Goal: Task Accomplishment & Management: Use online tool/utility

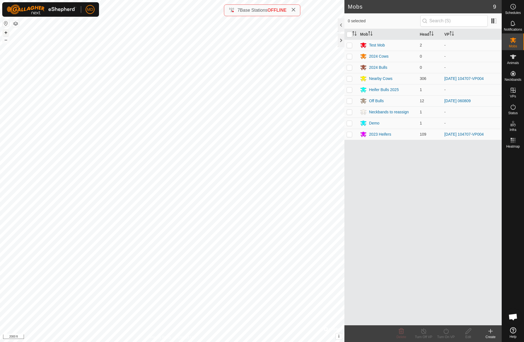
click at [6, 34] on button "+" at bounding box center [6, 32] width 7 height 7
click at [5, 42] on button "–" at bounding box center [6, 40] width 7 height 7
click at [6, 41] on button "–" at bounding box center [6, 40] width 7 height 7
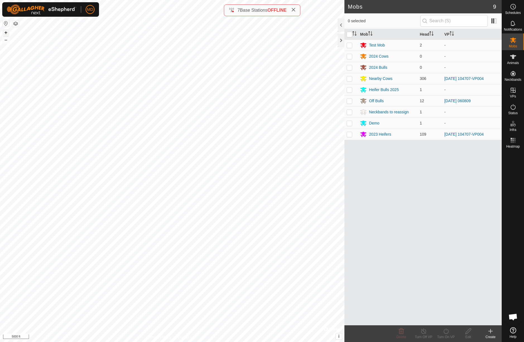
click at [6, 32] on button "+" at bounding box center [6, 32] width 7 height 7
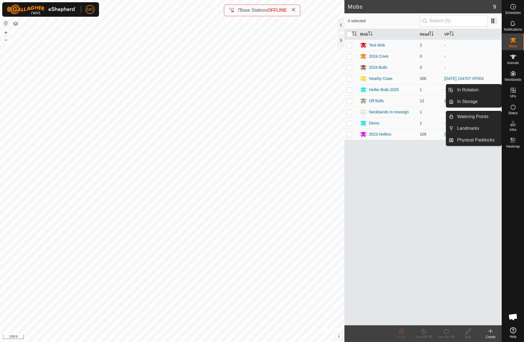
click at [514, 93] on icon at bounding box center [513, 90] width 7 height 7
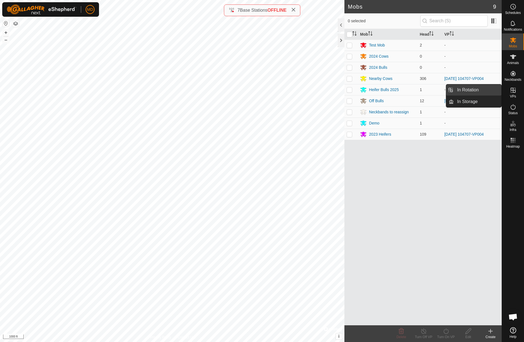
click at [492, 90] on link "In Rotation" at bounding box center [478, 89] width 48 height 11
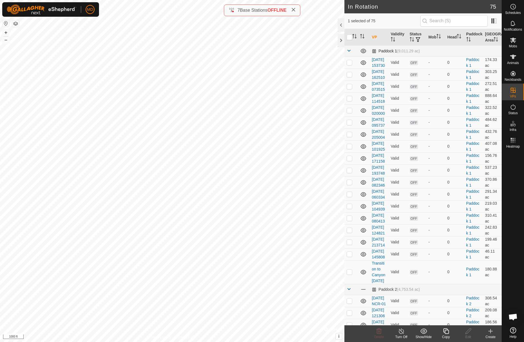
checkbox input "true"
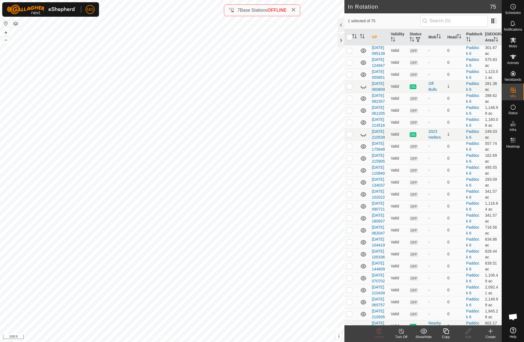
scroll to position [682, 0]
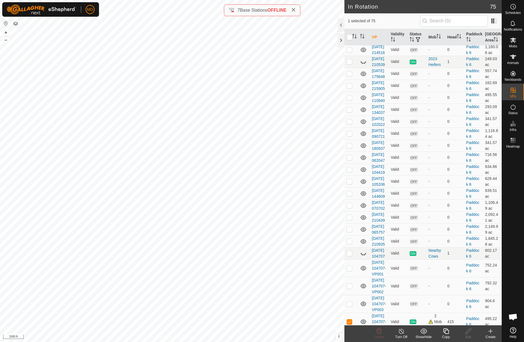
click at [364, 16] on icon at bounding box center [363, 14] width 6 height 2
click at [351, 16] on p-checkbox at bounding box center [350, 13] width 6 height 4
checkbox input "true"
click at [402, 333] on line at bounding box center [401, 332] width 4 height 4
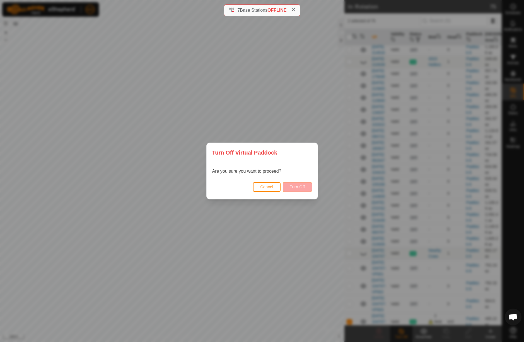
click at [296, 188] on span "Turn Off" at bounding box center [297, 187] width 15 height 4
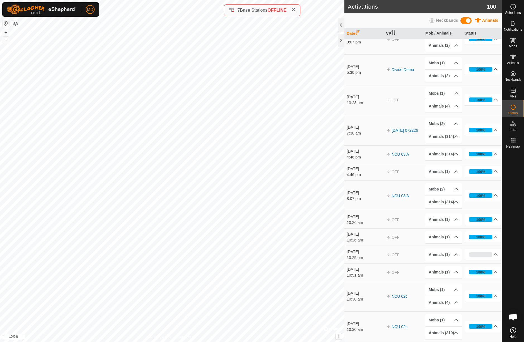
scroll to position [2825, 0]
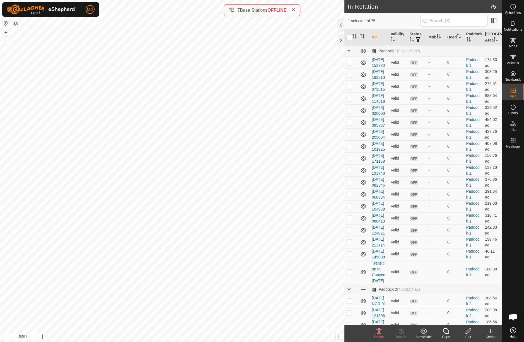
checkbox input "false"
checkbox input "true"
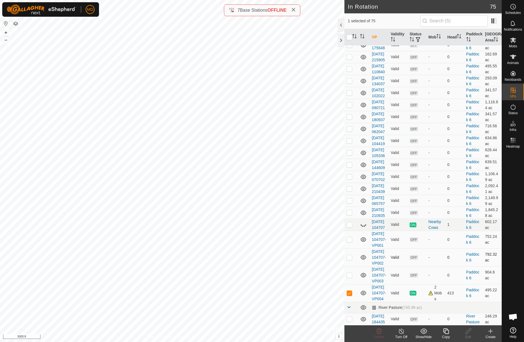
scroll to position [1109, 0]
drag, startPoint x: 424, startPoint y: 248, endPoint x: 414, endPoint y: 219, distance: 30.0
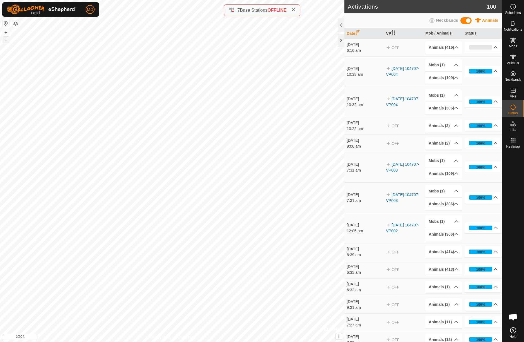
click at [7, 41] on button "–" at bounding box center [6, 40] width 7 height 7
